Goal: Check status: Check status

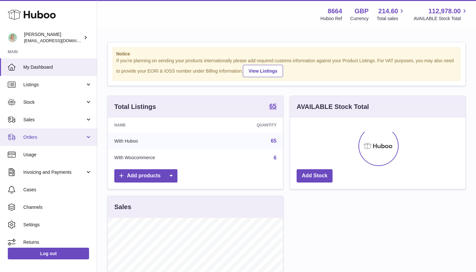
scroll to position [101, 175]
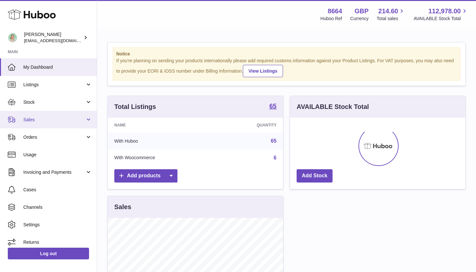
click at [47, 122] on link "Sales" at bounding box center [48, 119] width 97 height 17
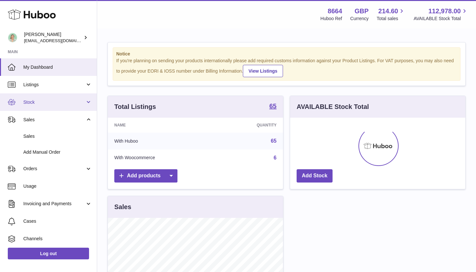
click at [43, 99] on span "Stock" at bounding box center [54, 102] width 62 height 6
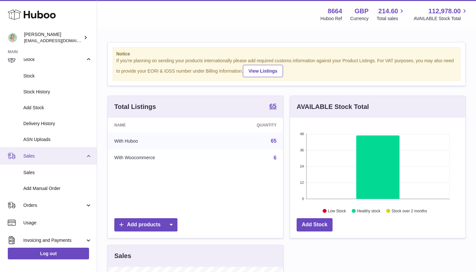
scroll to position [43, 0]
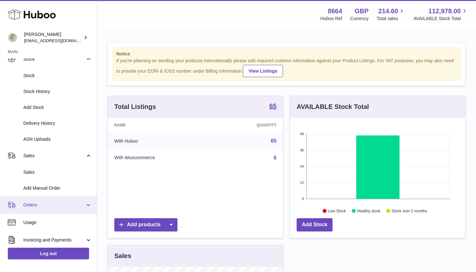
click at [38, 202] on span "Orders" at bounding box center [54, 205] width 62 height 6
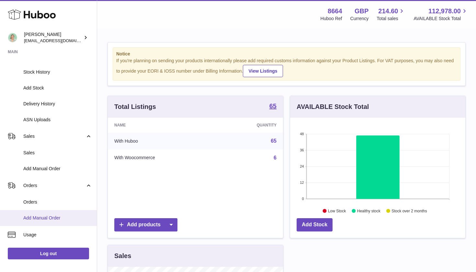
scroll to position [64, 0]
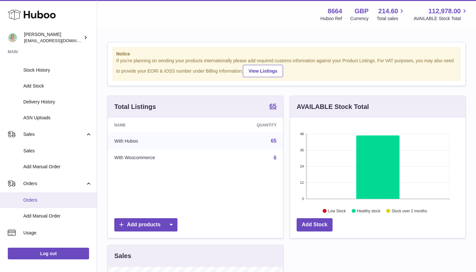
click at [33, 201] on link "Orders" at bounding box center [48, 200] width 97 height 16
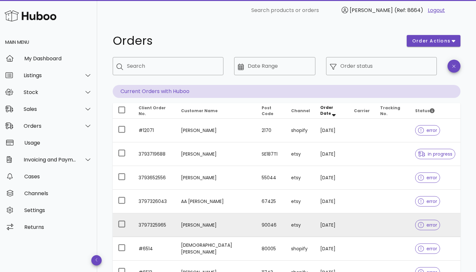
click at [418, 225] on icon at bounding box center [421, 225] width 6 height 6
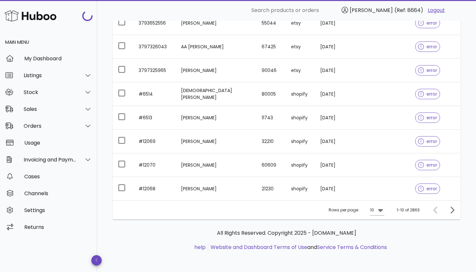
scroll to position [155, 0]
click at [450, 212] on icon "Next page" at bounding box center [452, 210] width 8 height 8
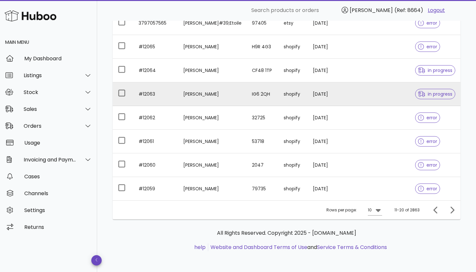
click at [419, 99] on span "in progress" at bounding box center [435, 94] width 40 height 10
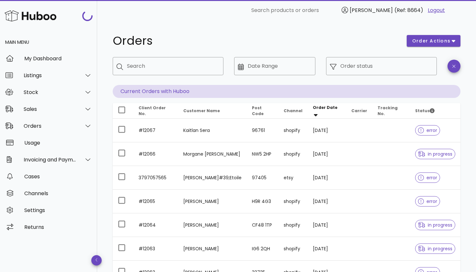
scroll to position [155, 0]
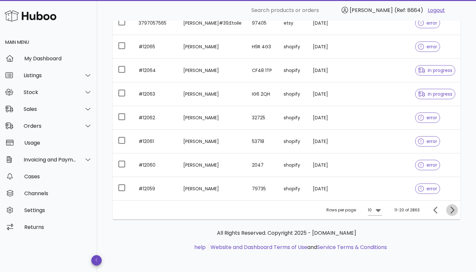
click at [451, 212] on icon "Next page" at bounding box center [452, 210] width 8 height 8
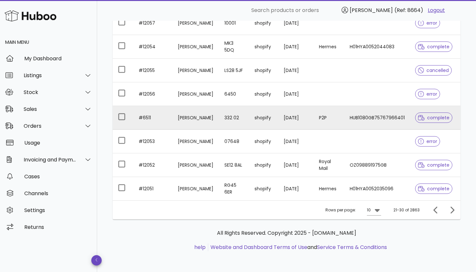
click at [423, 117] on icon at bounding box center [421, 117] width 6 height 5
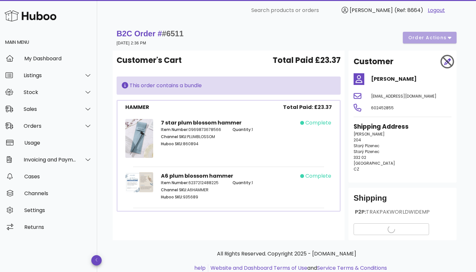
click at [382, 212] on span "TRAKPAKWORLDWIDEMP" at bounding box center [398, 211] width 64 height 7
click at [379, 229] on span "View Tracking details" at bounding box center [391, 229] width 64 height 7
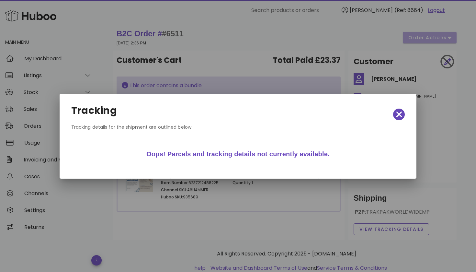
click at [398, 112] on icon "button" at bounding box center [399, 114] width 6 height 9
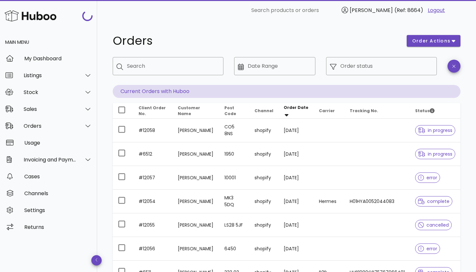
scroll to position [155, 0]
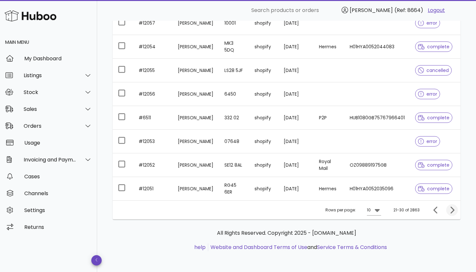
click at [453, 209] on icon "Next page" at bounding box center [453, 209] width 4 height 7
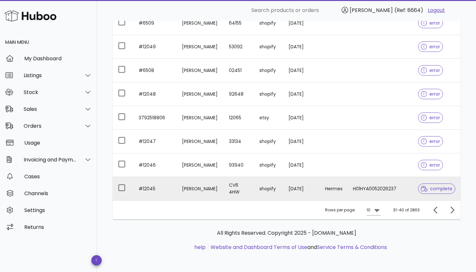
click at [437, 189] on span "complete" at bounding box center [436, 188] width 31 height 5
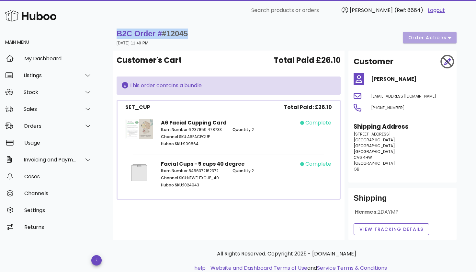
drag, startPoint x: 191, startPoint y: 33, endPoint x: 110, endPoint y: 32, distance: 80.3
click at [110, 32] on div "B2C Order # #12045 [DATE] 11:40 PM order actions Customer's Cart Total Paid £26…" at bounding box center [286, 157] width 379 height 272
copy strong "B2C Order # #12045"
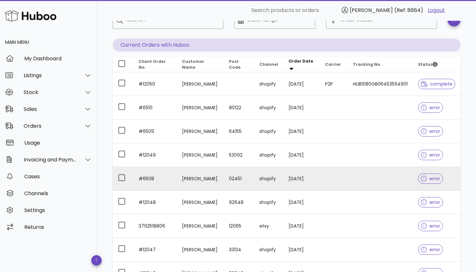
scroll to position [33, 0]
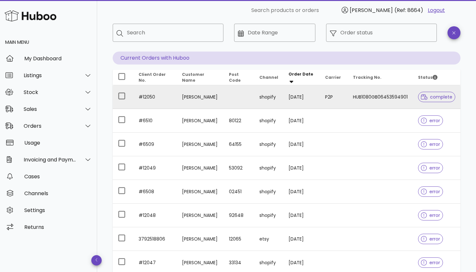
click at [433, 96] on span "complete" at bounding box center [436, 97] width 31 height 5
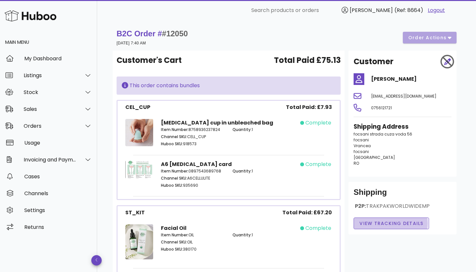
click at [388, 221] on span "View Tracking details" at bounding box center [391, 223] width 64 height 7
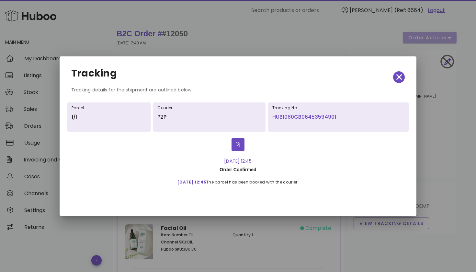
click at [295, 116] on link "HUB1080GB06453594901" at bounding box center [338, 117] width 132 height 8
click at [397, 75] on icon "button" at bounding box center [399, 77] width 6 height 6
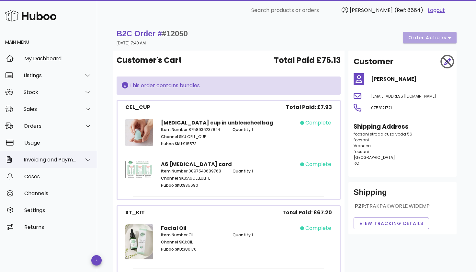
click at [48, 160] on div "Invoicing and Payments" at bounding box center [50, 159] width 53 height 6
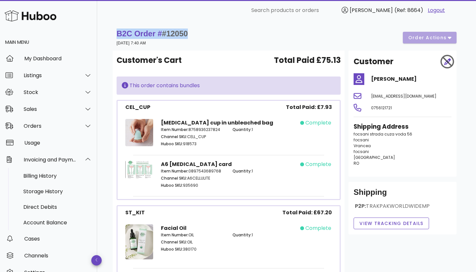
drag, startPoint x: 190, startPoint y: 35, endPoint x: 107, endPoint y: 36, distance: 83.6
click at [107, 36] on div "B2C Order # #12050 [DATE] 7:40 AM order actions Customer's Cart Total Paid £75.…" at bounding box center [286, 216] width 379 height 390
copy strong "B2C Order # #12050"
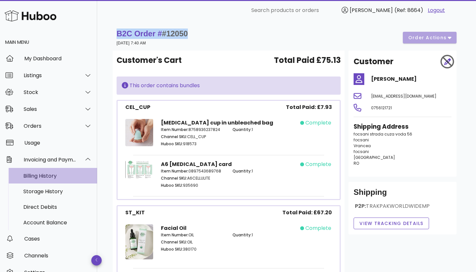
click at [47, 175] on div "Billing History" at bounding box center [57, 176] width 69 height 6
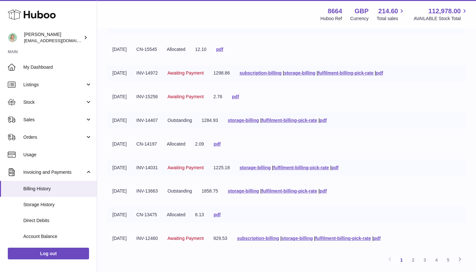
scroll to position [89, 0]
click at [303, 193] on link "fulfilment-billing-pick-rate" at bounding box center [290, 190] width 56 height 5
